Goal: Transaction & Acquisition: Purchase product/service

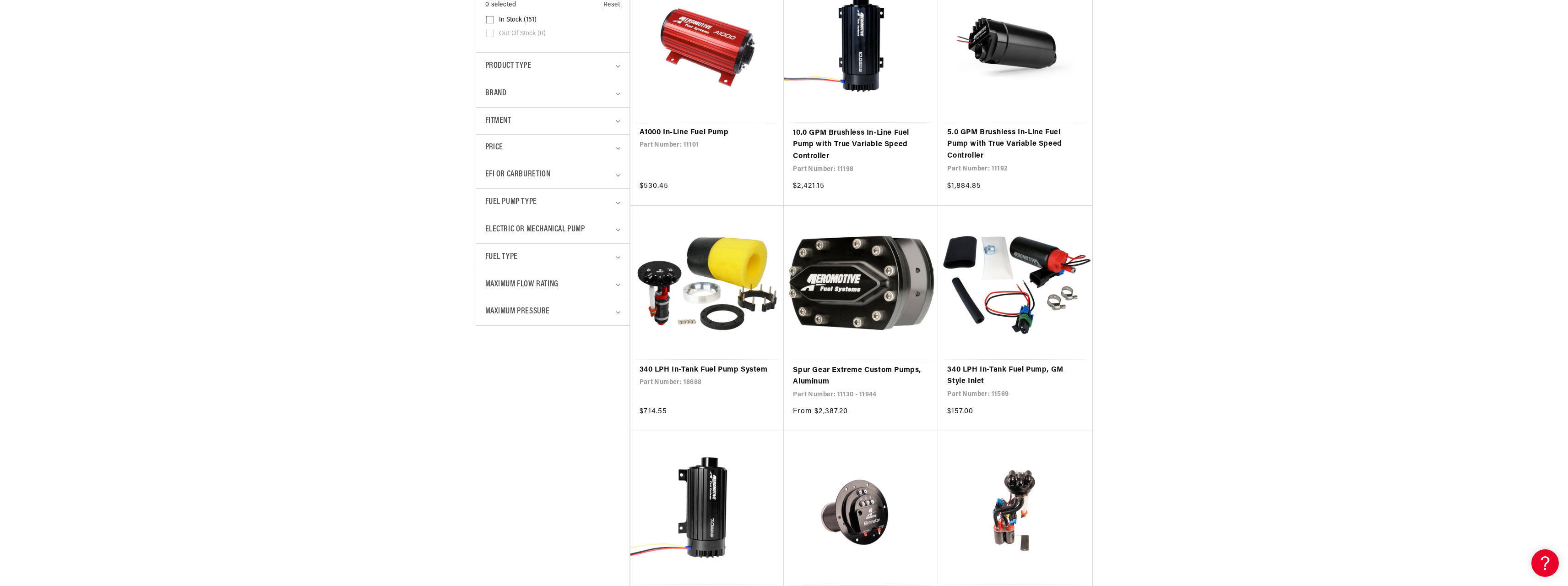
scroll to position [275, 0]
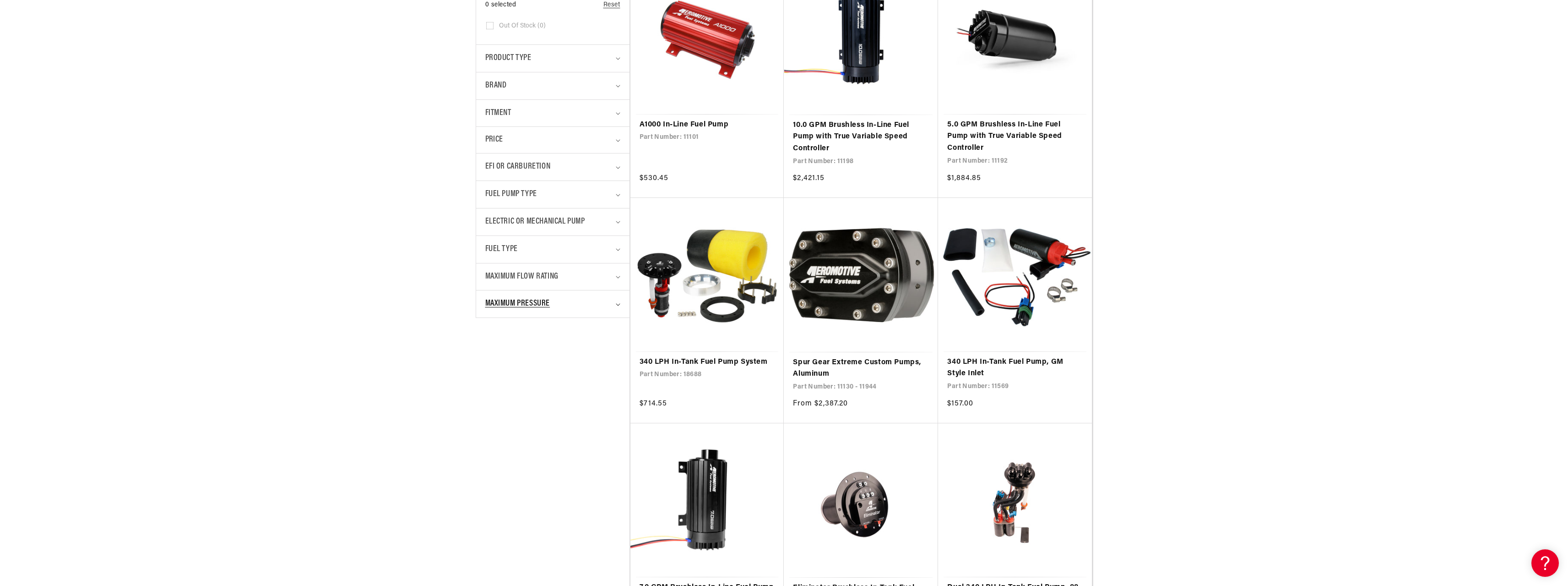
click at [615, 302] on summary "Maximum Pressure" at bounding box center [553, 304] width 135 height 27
click at [490, 370] on input "40 PSI (8) 40 PSI (8 products)" at bounding box center [490, 372] width 8 height 8
checkbox input "true"
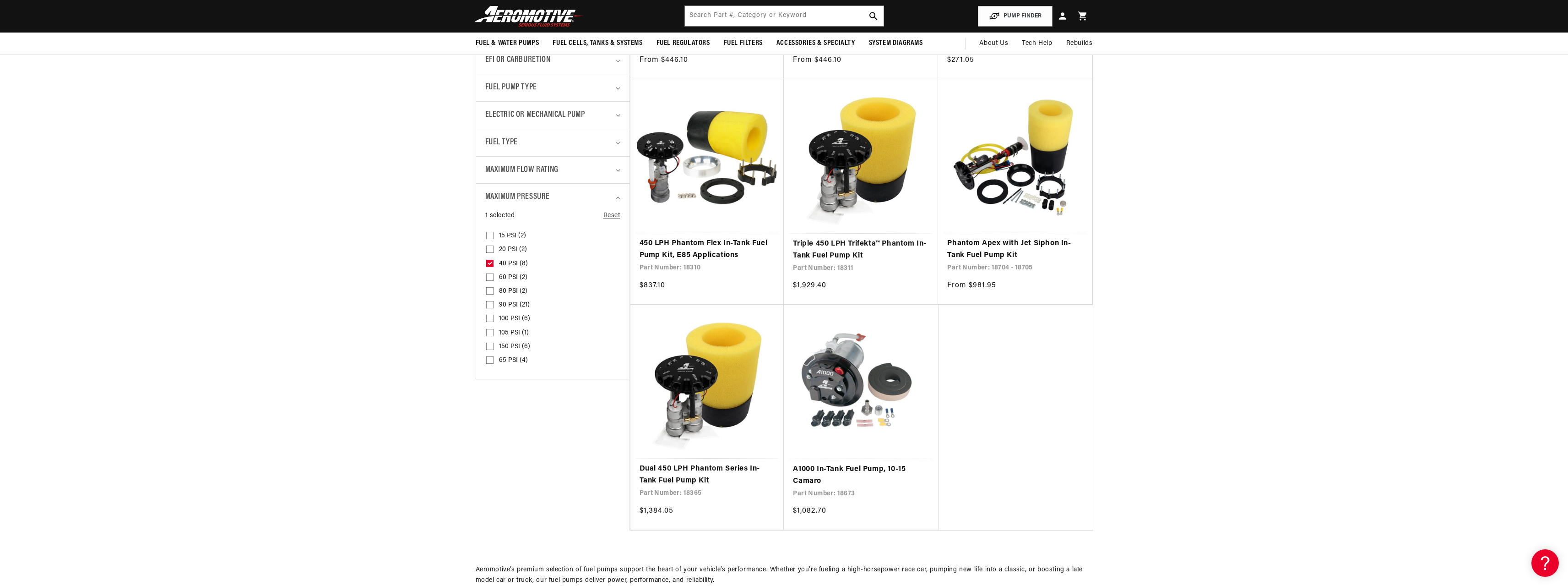
scroll to position [367, 0]
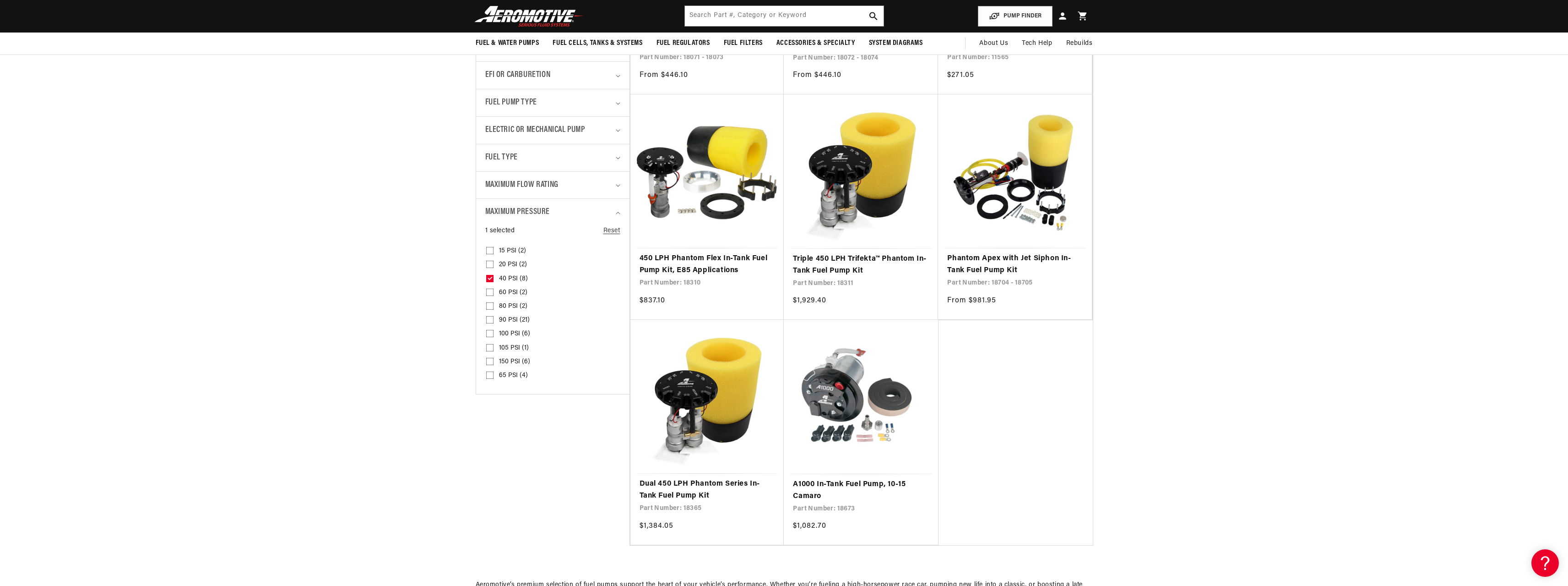
click at [492, 265] on input "20 PSI (2) 20 PSI (2 products)" at bounding box center [490, 266] width 8 height 8
checkbox input "true"
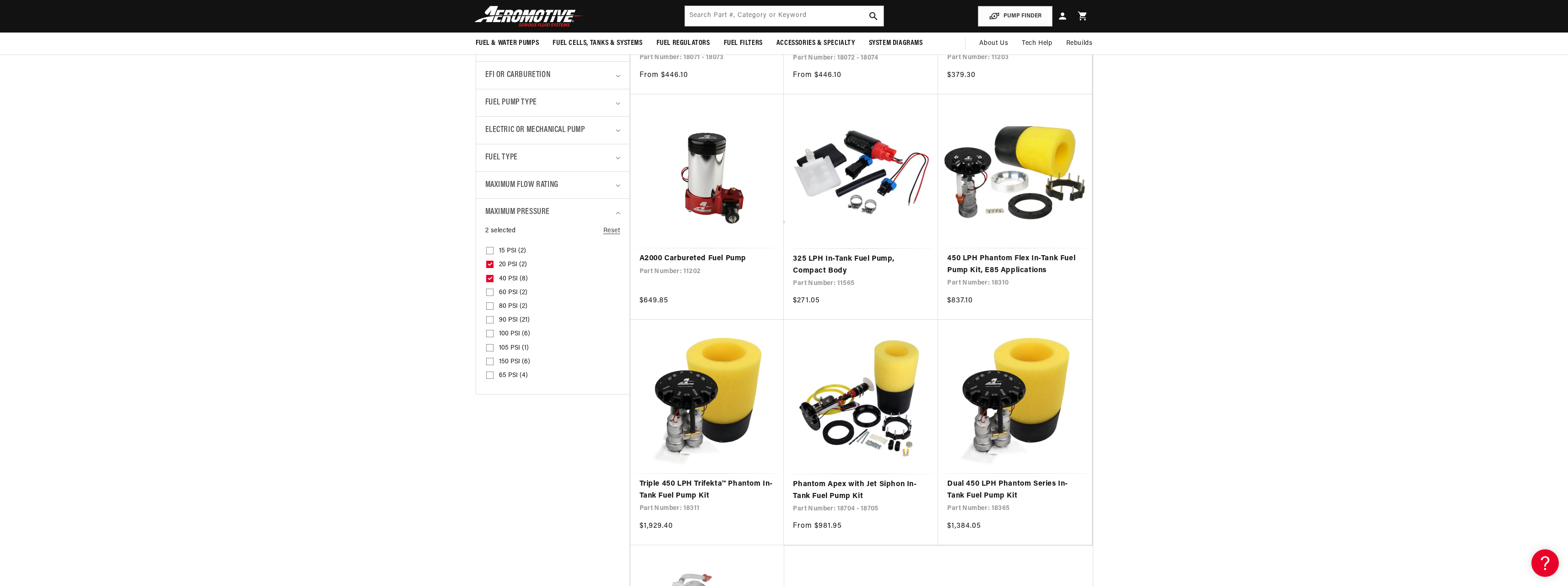
click at [491, 280] on input "40 PSI (8) 40 PSI (8 products)" at bounding box center [490, 281] width 8 height 8
checkbox input "false"
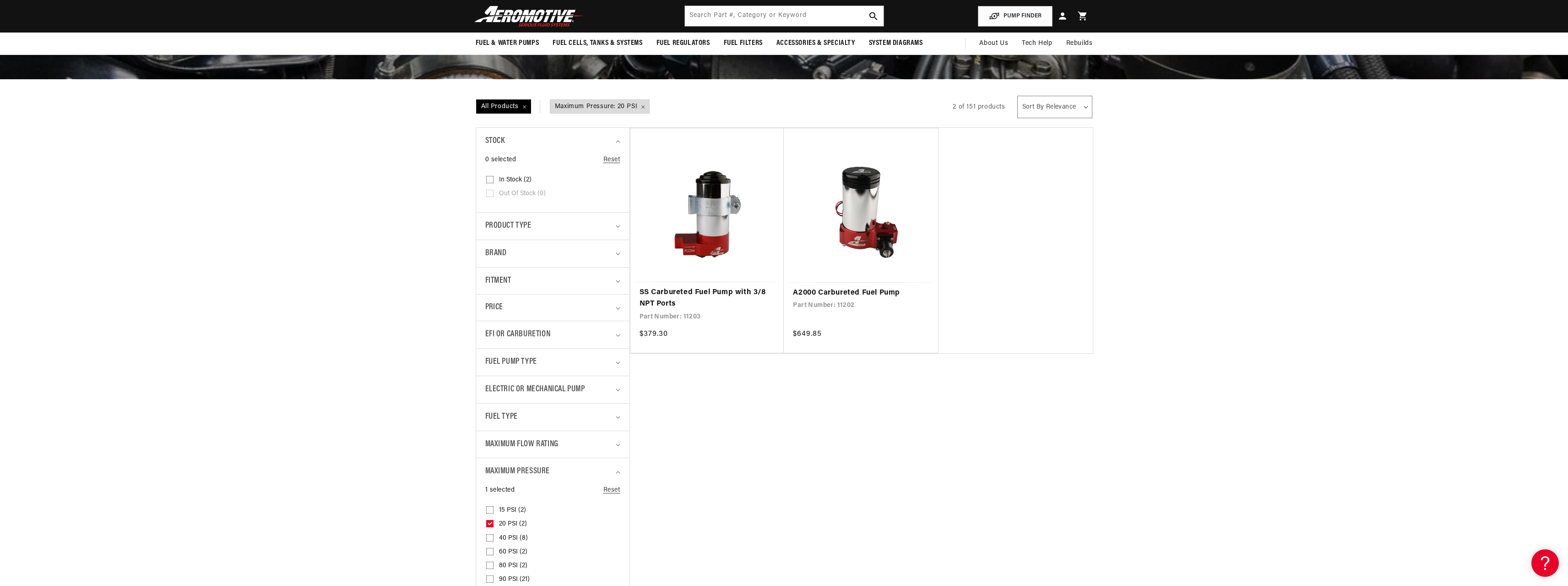
scroll to position [92, 0]
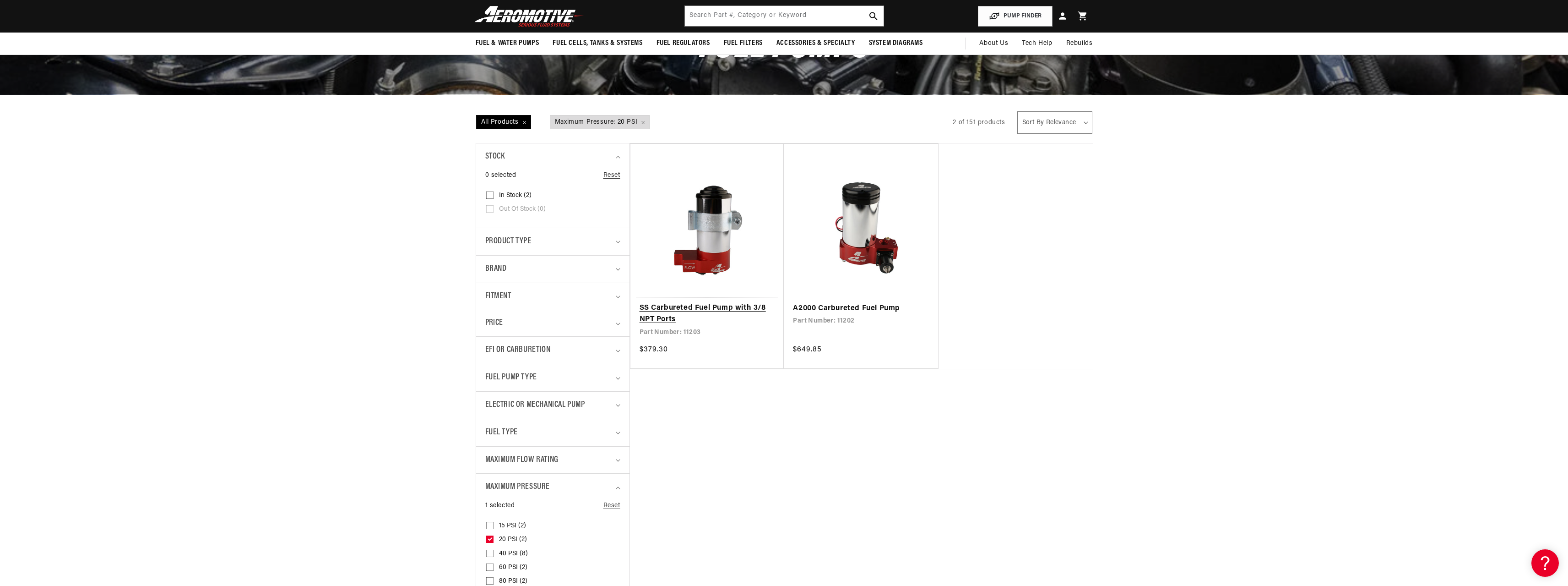
click at [699, 303] on link "SS Carbureted Fuel Pump with 3/8 NPT Ports" at bounding box center [707, 313] width 136 height 24
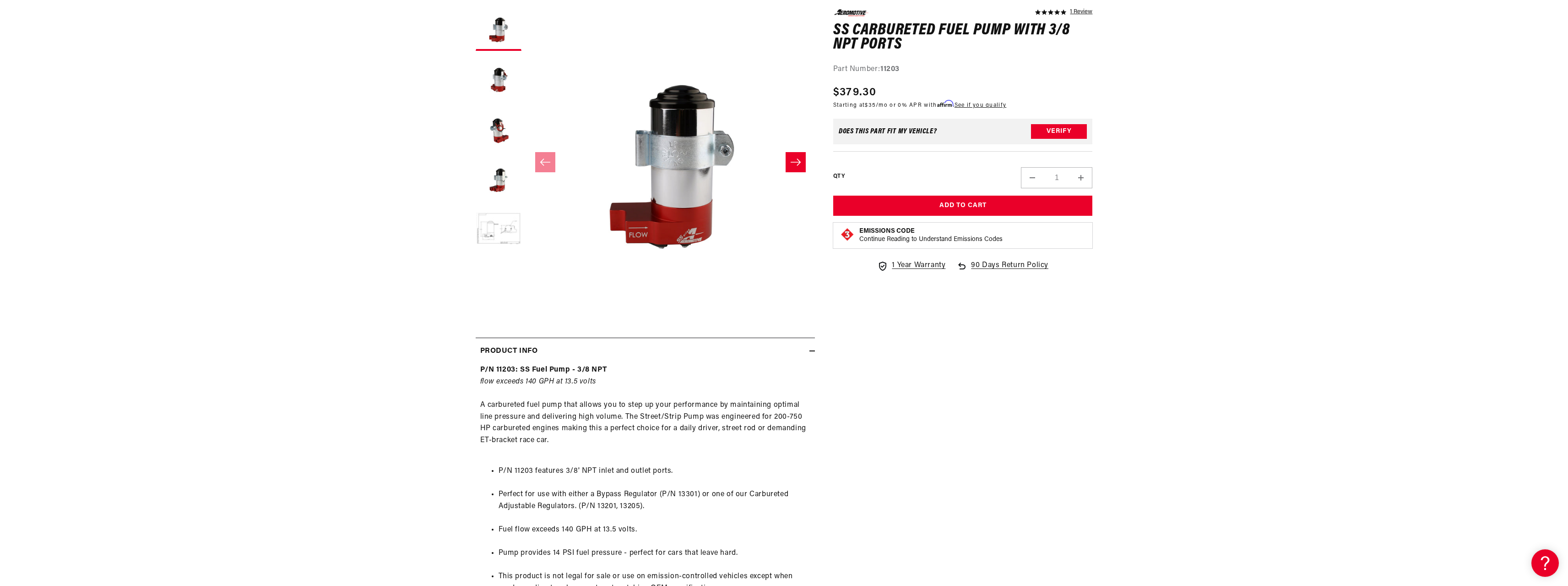
scroll to position [183, 0]
